Goal: Information Seeking & Learning: Learn about a topic

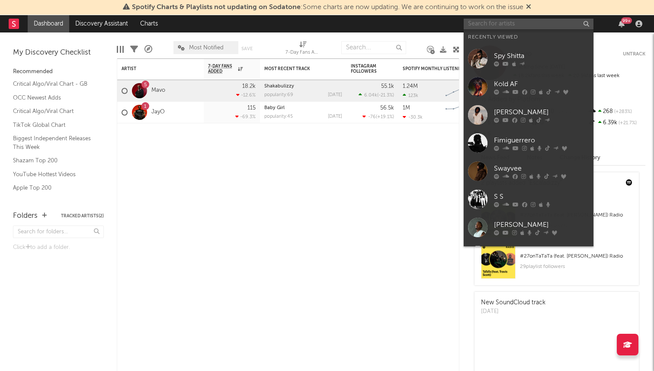
click at [525, 21] on input "text" at bounding box center [529, 24] width 130 height 11
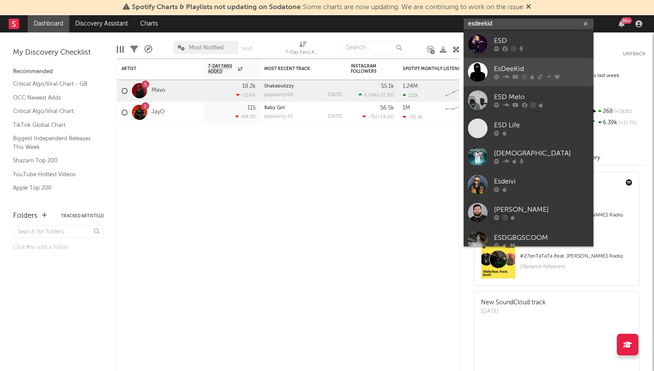
type input "esdeekid"
click at [526, 68] on div "EsDeeKid" at bounding box center [541, 69] width 95 height 10
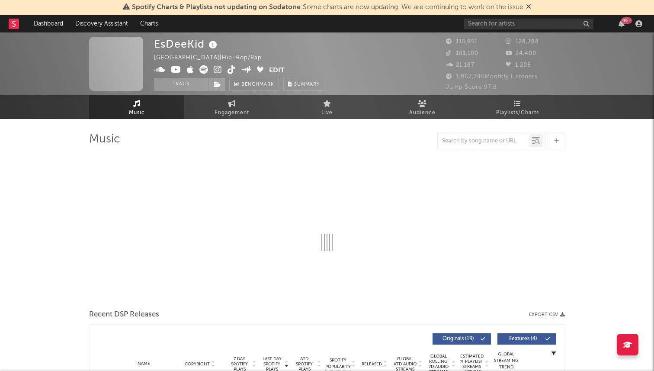
select select "6m"
